Goal: Transaction & Acquisition: Purchase product/service

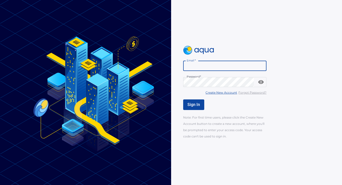
type input "**********"
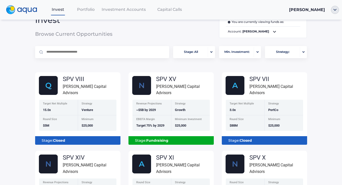
scroll to position [5, 0]
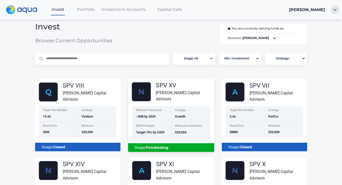
click at [164, 96] on div "[PERSON_NAME] Capital Advisors" at bounding box center [185, 95] width 58 height 13
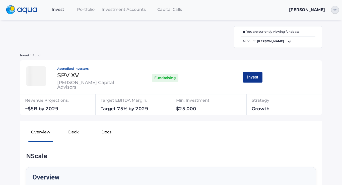
click at [251, 76] on button "Invest" at bounding box center [253, 77] width 20 height 11
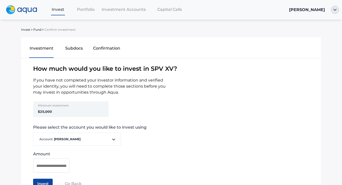
click at [45, 111] on strong "$25,000" at bounding box center [45, 111] width 14 height 4
click at [53, 166] on input at bounding box center [51, 165] width 30 height 6
type input "********"
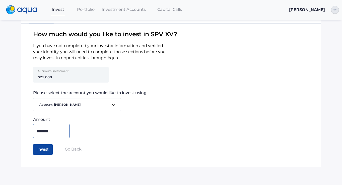
scroll to position [34, 0]
click at [43, 148] on button "Invest" at bounding box center [43, 149] width 20 height 11
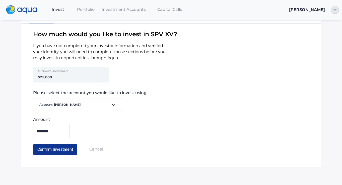
click at [63, 148] on button "Confirm Investment" at bounding box center [55, 149] width 44 height 11
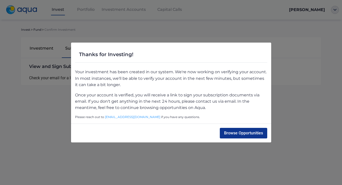
click at [249, 133] on button "Browse Opportunities" at bounding box center [243, 133] width 47 height 11
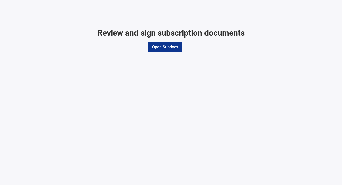
click at [171, 47] on button "Open Subdocs" at bounding box center [165, 47] width 35 height 11
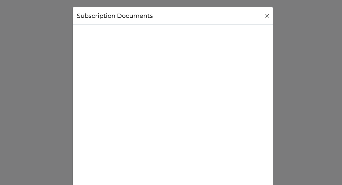
click at [266, 15] on button "Close" at bounding box center [268, 16] width 8 height 8
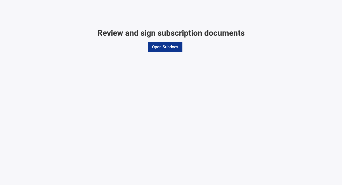
click at [171, 46] on button "Open Subdocs" at bounding box center [165, 47] width 35 height 11
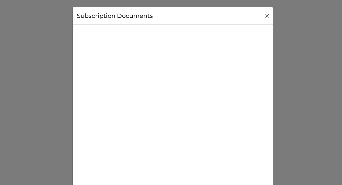
click at [265, 15] on button "Close" at bounding box center [268, 16] width 8 height 8
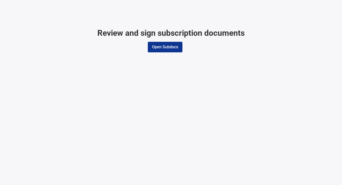
click at [170, 46] on button "Open Subdocs" at bounding box center [165, 47] width 35 height 11
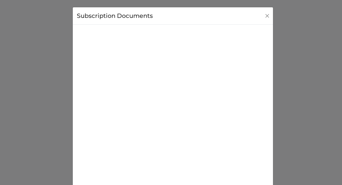
scroll to position [36, 0]
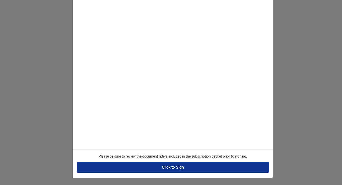
click at [232, 166] on button "Click to Sign" at bounding box center [173, 167] width 192 height 11
